Goal: Task Accomplishment & Management: Manage account settings

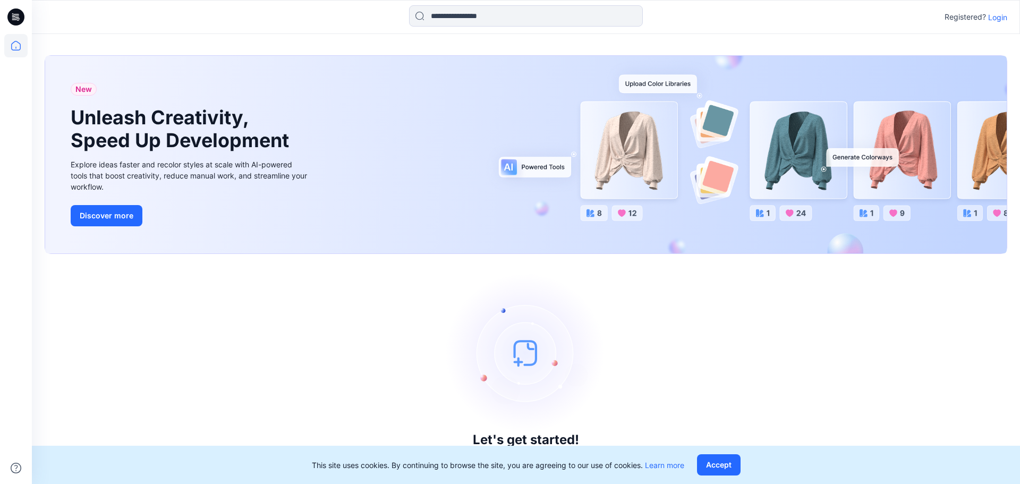
click at [997, 19] on p "Login" at bounding box center [997, 17] width 19 height 11
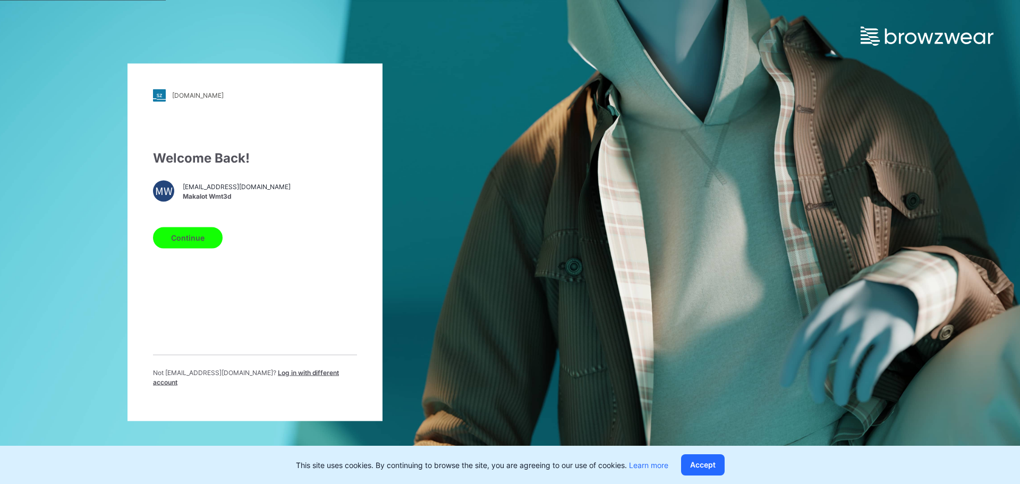
click at [184, 248] on button "Continue" at bounding box center [188, 237] width 70 height 21
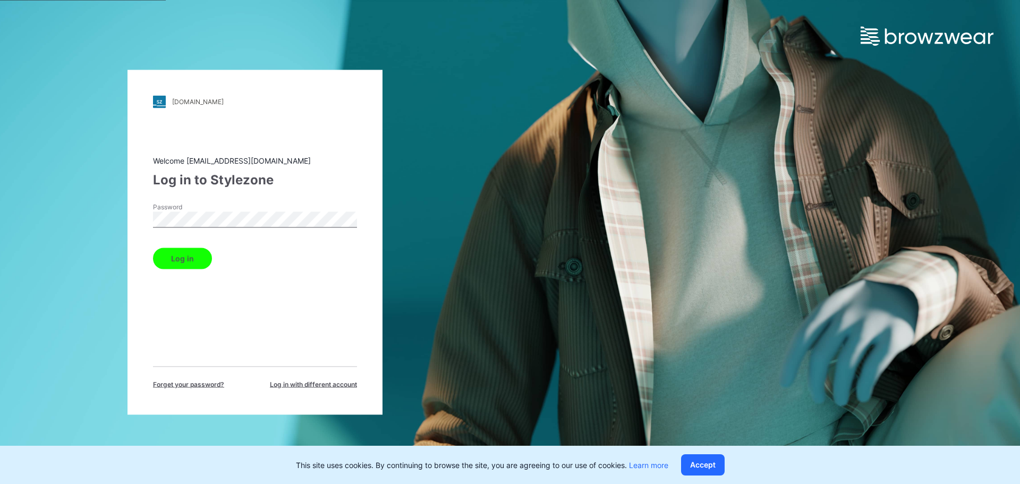
click at [198, 257] on button "Log in" at bounding box center [182, 257] width 59 height 21
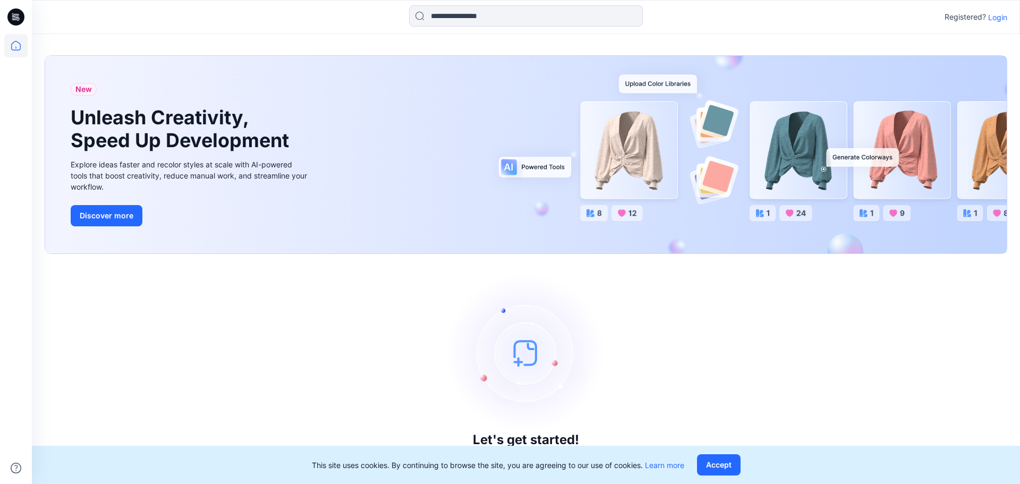
click at [997, 14] on p "Login" at bounding box center [997, 17] width 19 height 11
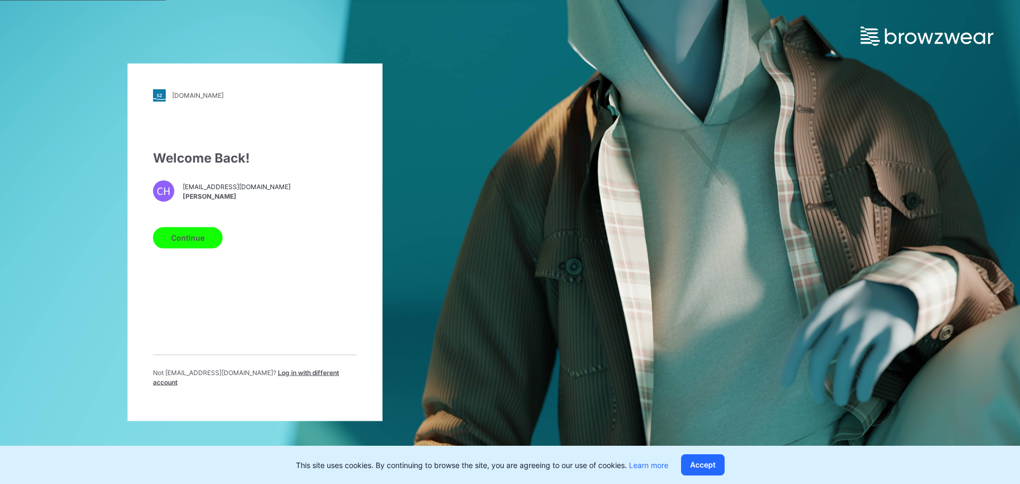
drag, startPoint x: 197, startPoint y: 246, endPoint x: 269, endPoint y: 200, distance: 85.3
click at [196, 246] on button "Continue" at bounding box center [188, 237] width 70 height 21
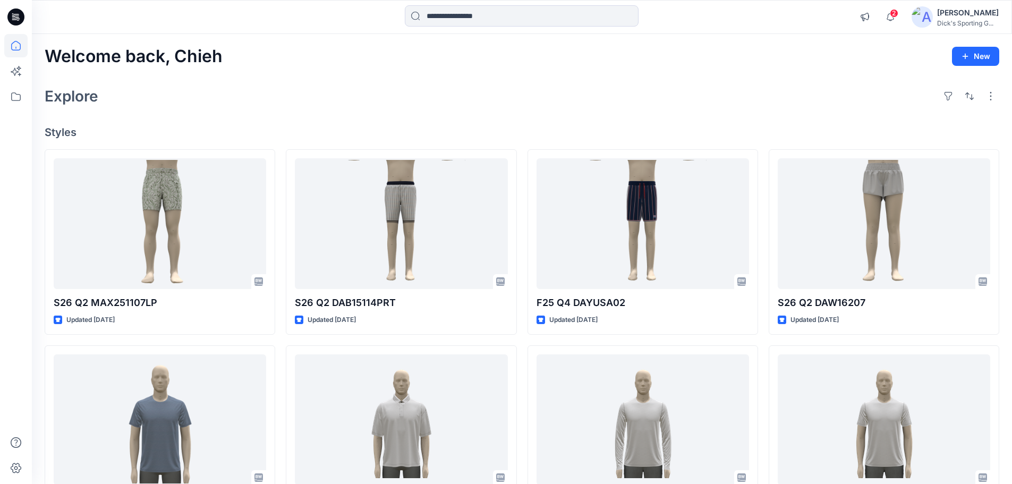
click at [434, 48] on div "Welcome back, Chieh New" at bounding box center [522, 57] width 954 height 20
